Goal: Task Accomplishment & Management: Complete application form

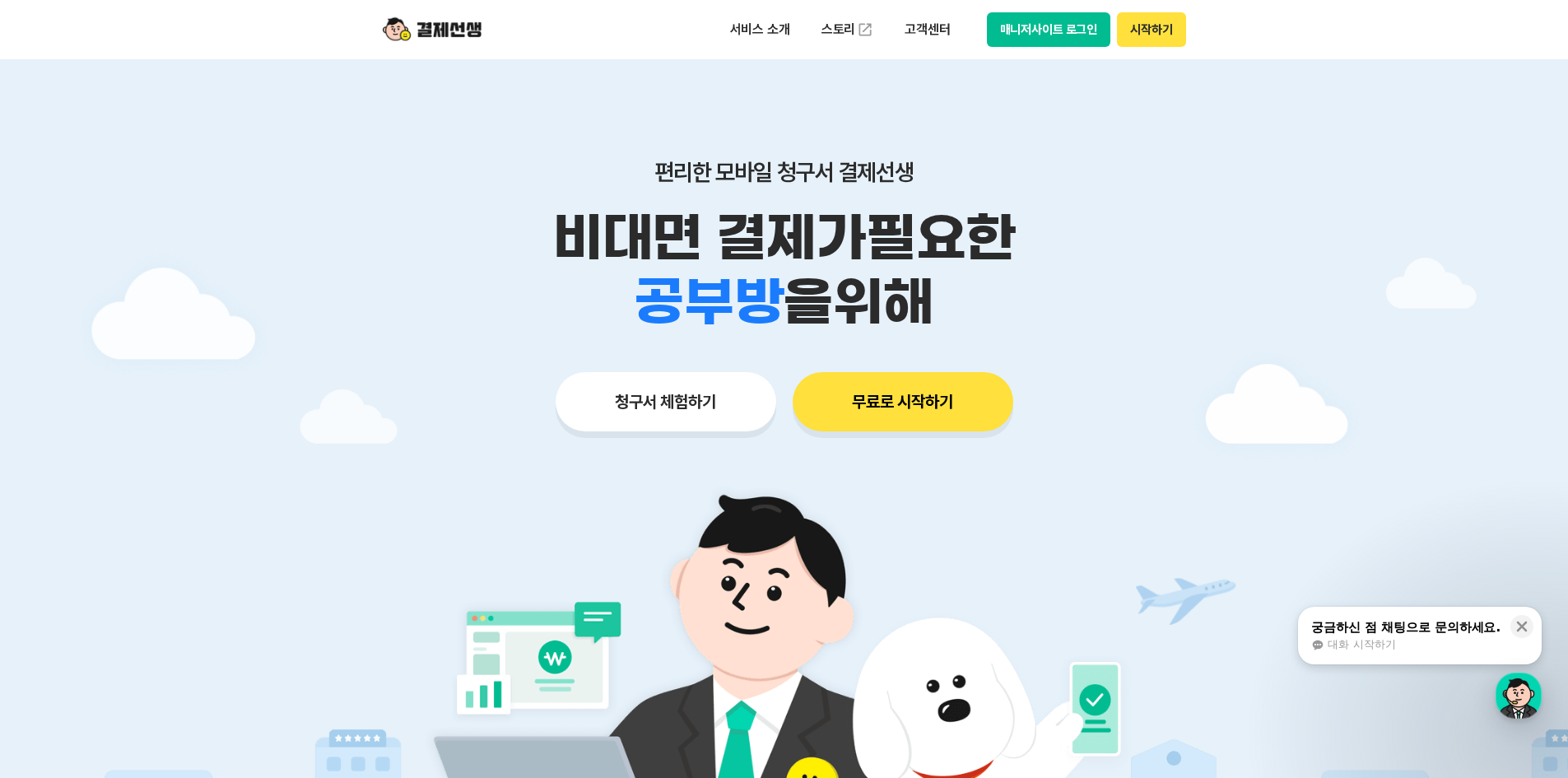
click at [1148, 38] on button "시작하기" at bounding box center [1151, 30] width 68 height 35
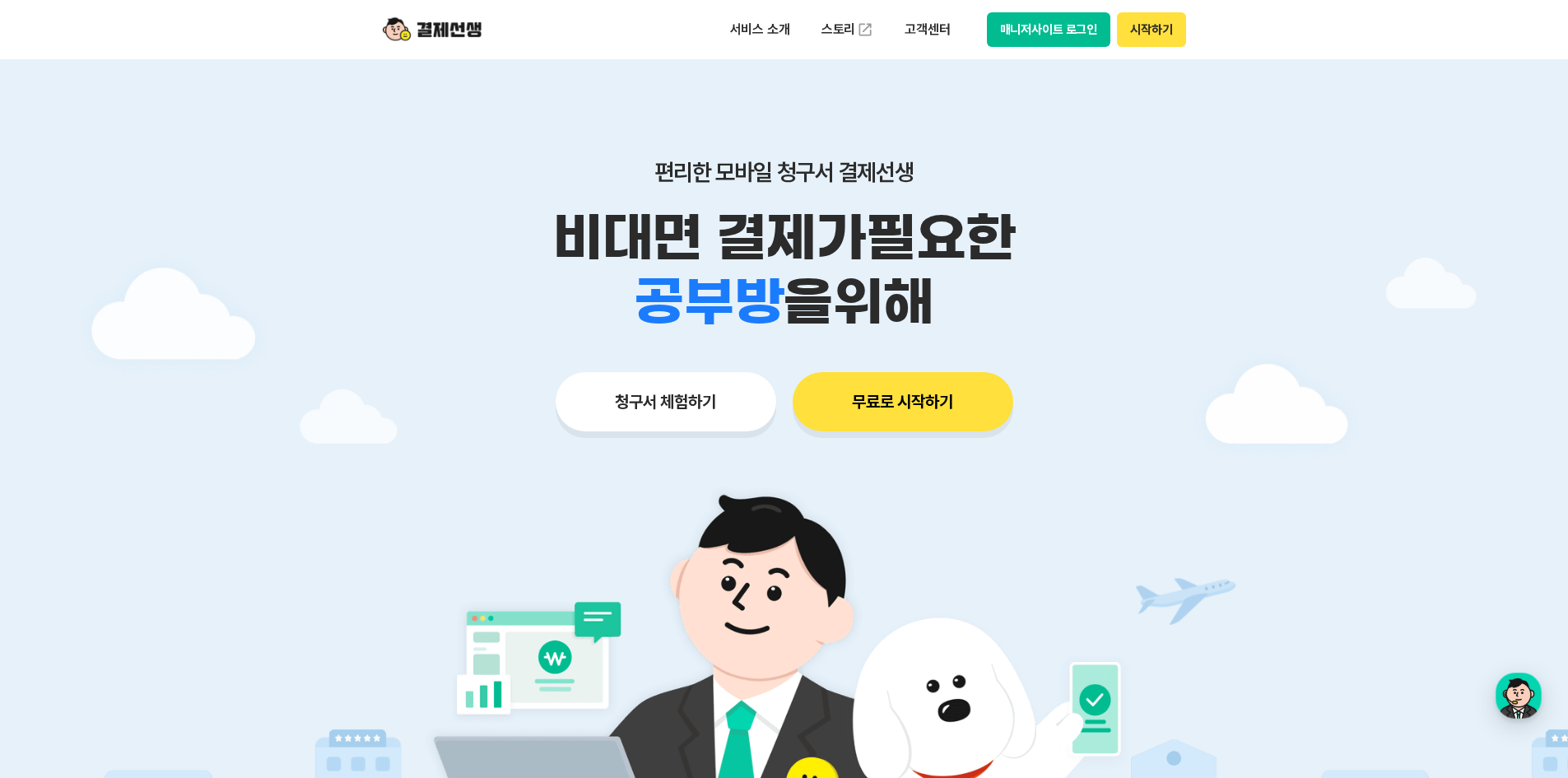
click at [1149, 36] on button "시작하기" at bounding box center [1151, 30] width 68 height 35
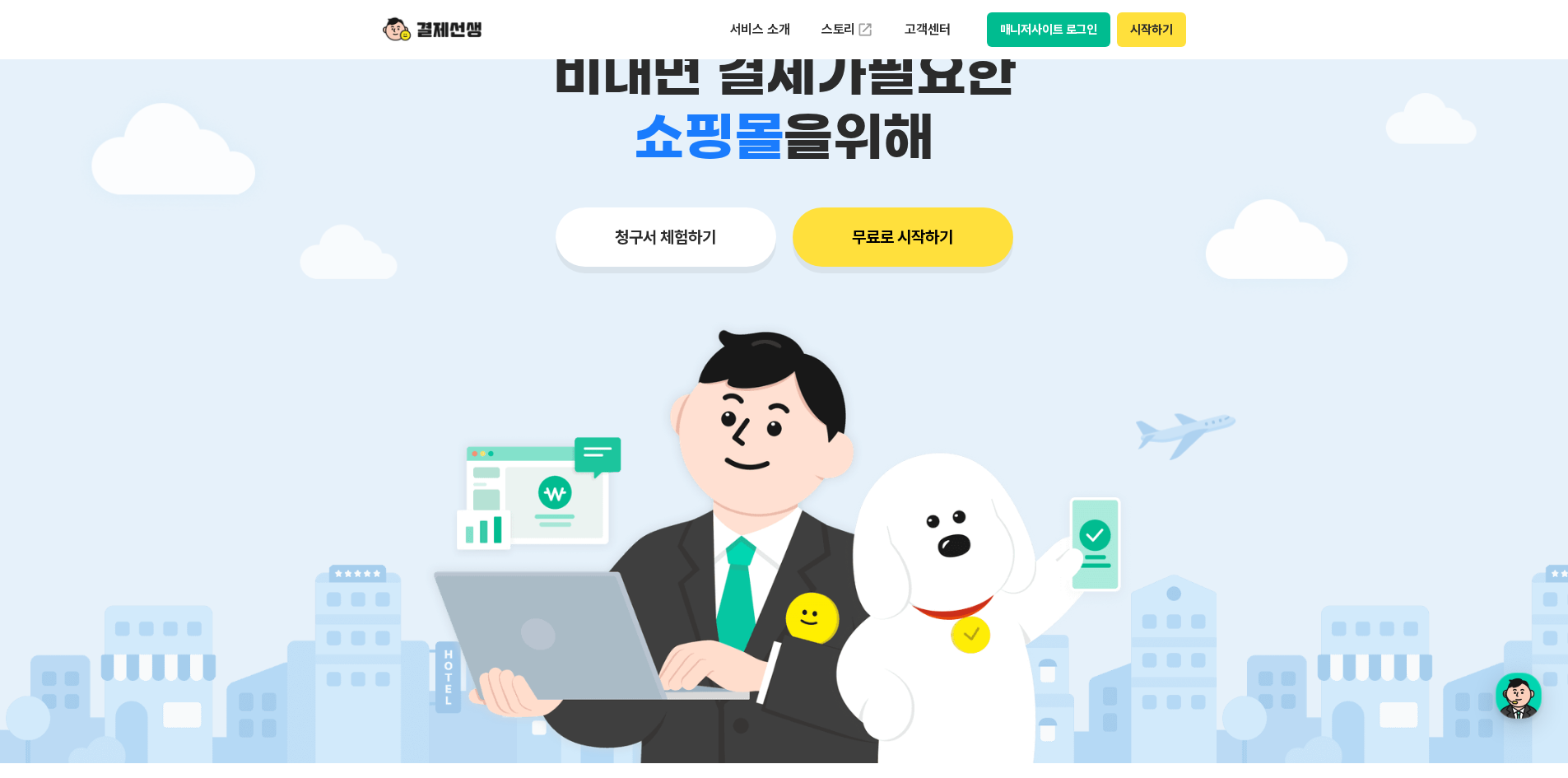
scroll to position [82, 0]
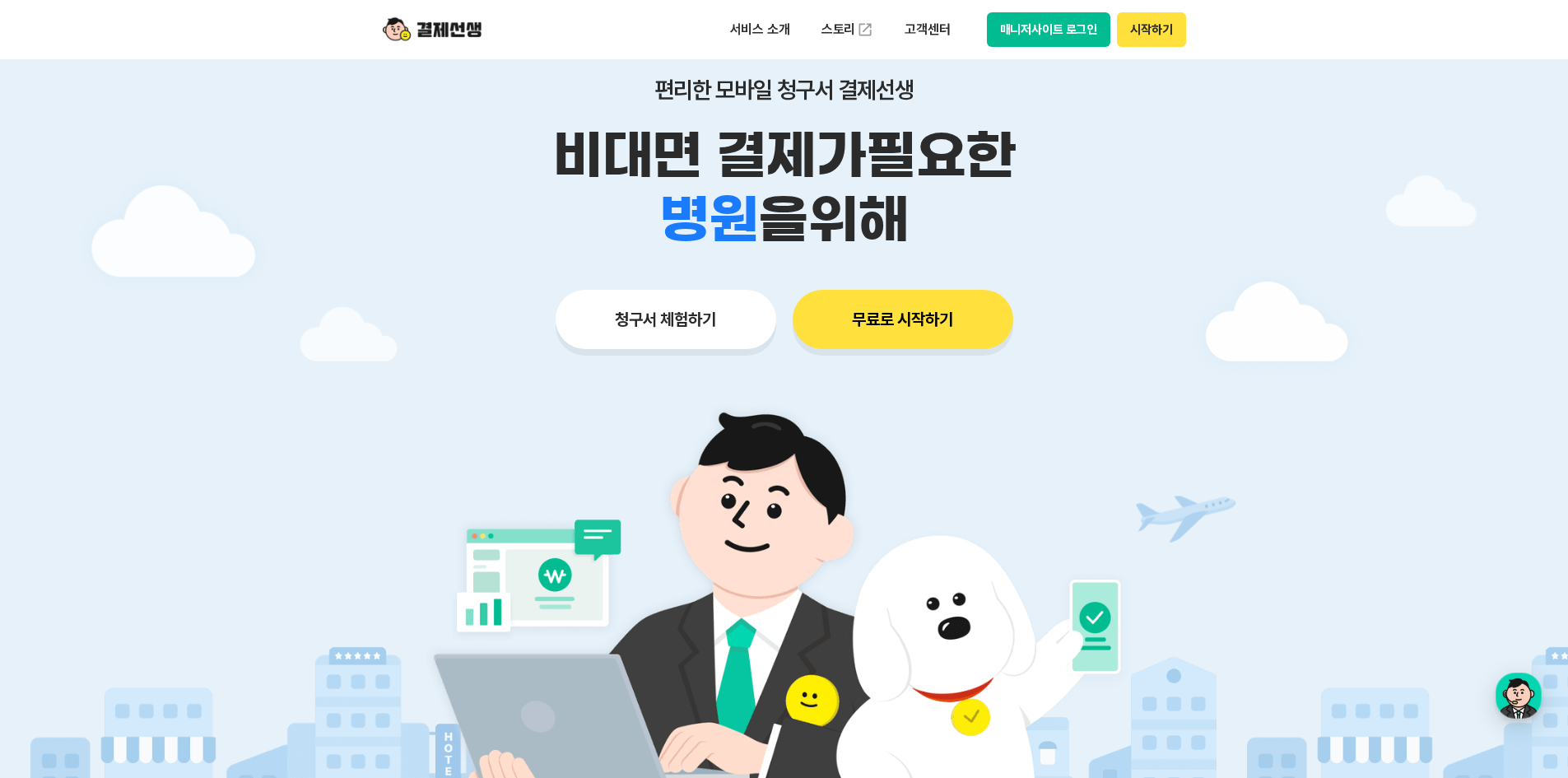
click at [433, 36] on img at bounding box center [432, 30] width 99 height 31
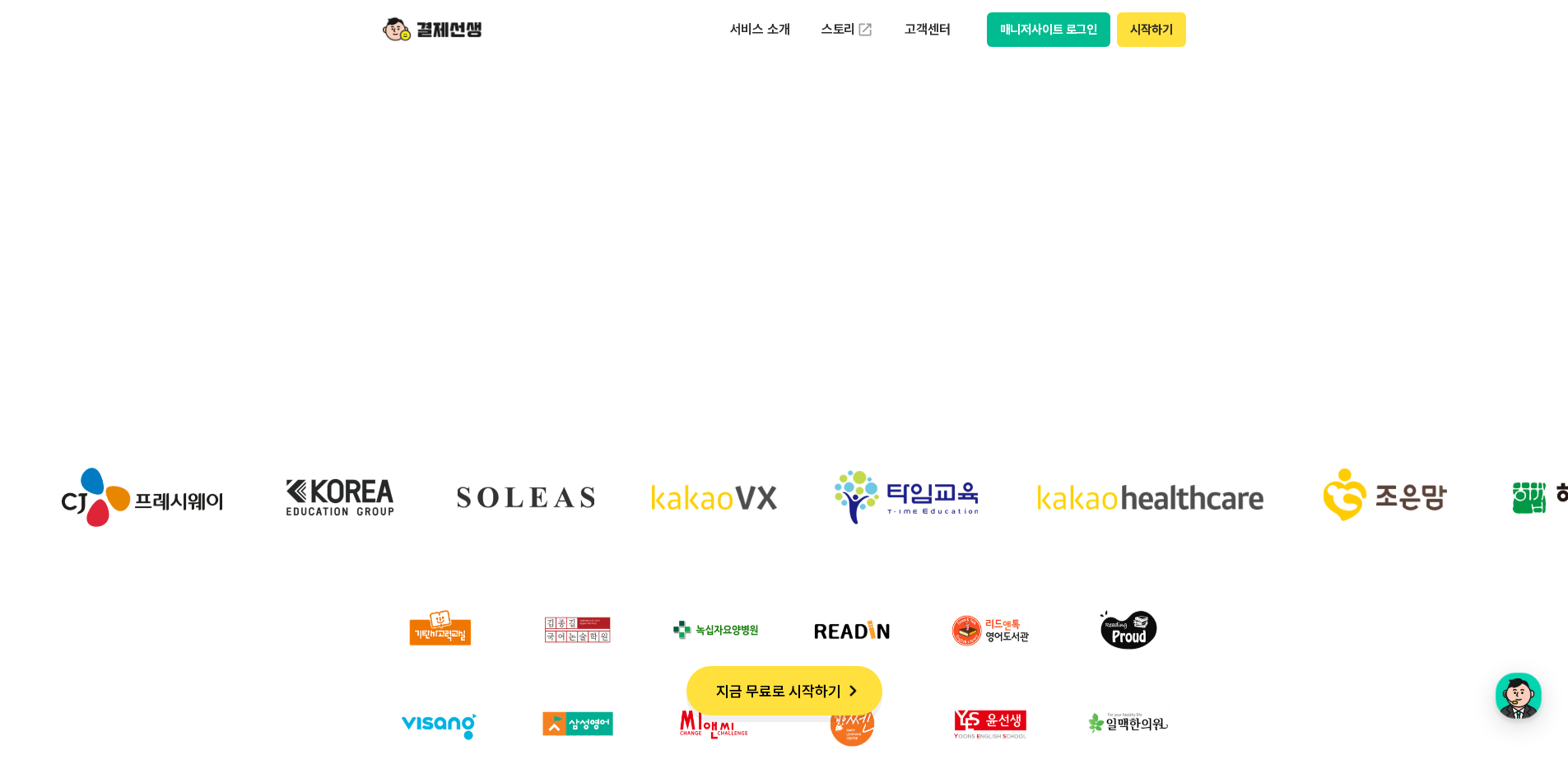
scroll to position [5266, 0]
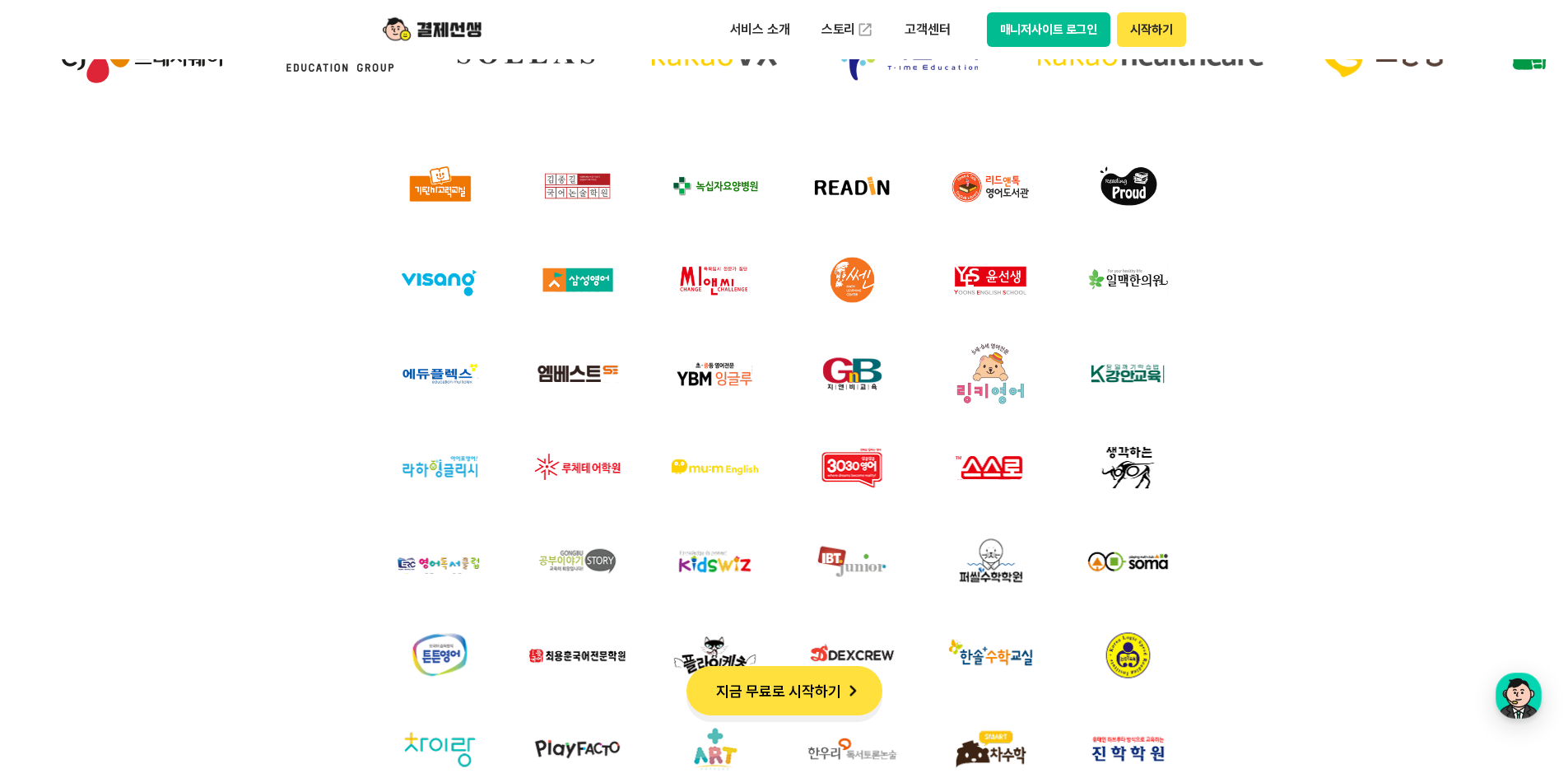
click at [792, 689] on button "지금 무료로 시작하기" at bounding box center [784, 690] width 196 height 50
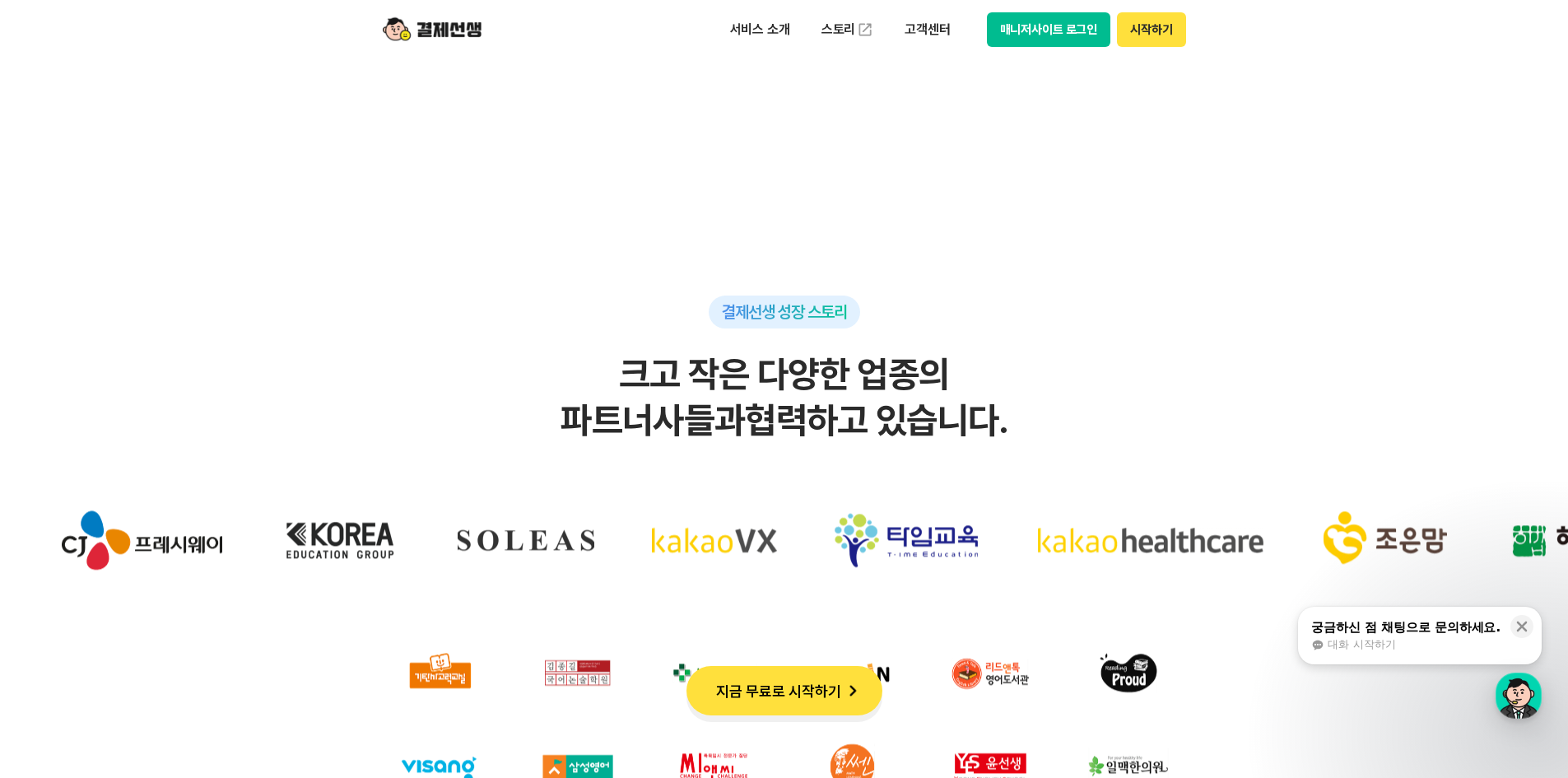
scroll to position [5349, 0]
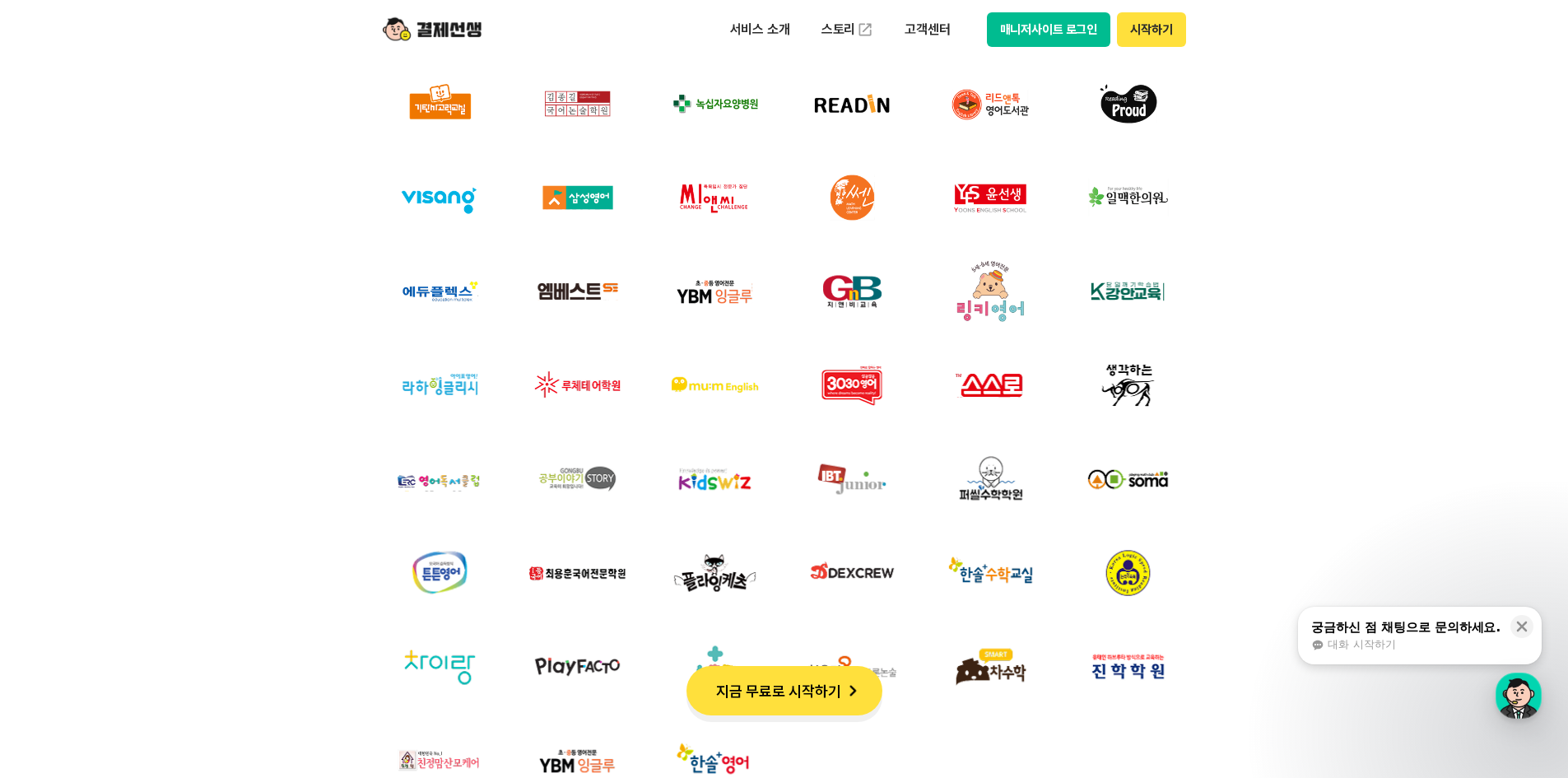
click at [835, 670] on button "지금 무료로 시작하기" at bounding box center [784, 690] width 196 height 50
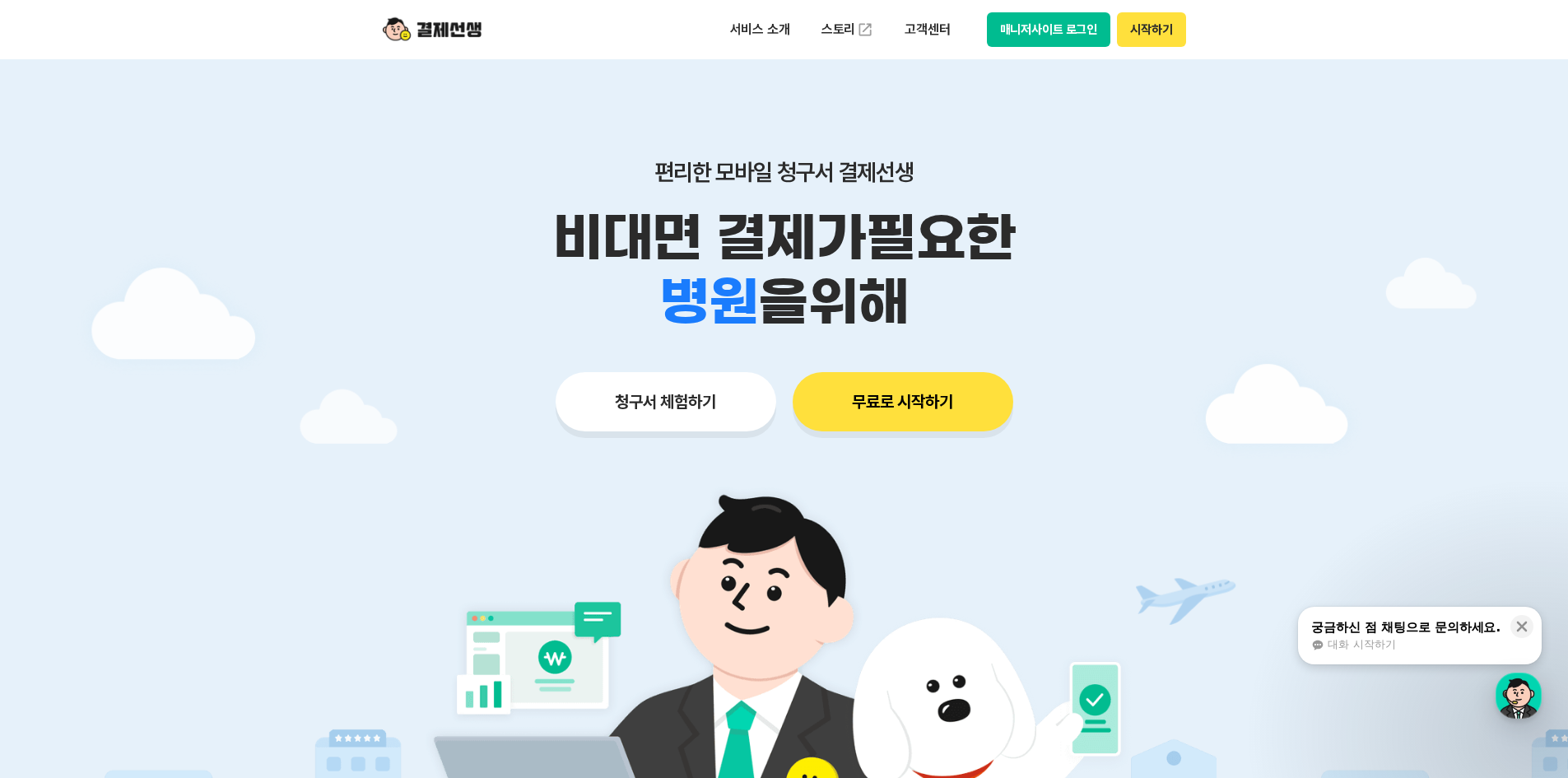
click at [1165, 40] on button "시작하기" at bounding box center [1151, 30] width 68 height 35
